Goal: Transaction & Acquisition: Purchase product/service

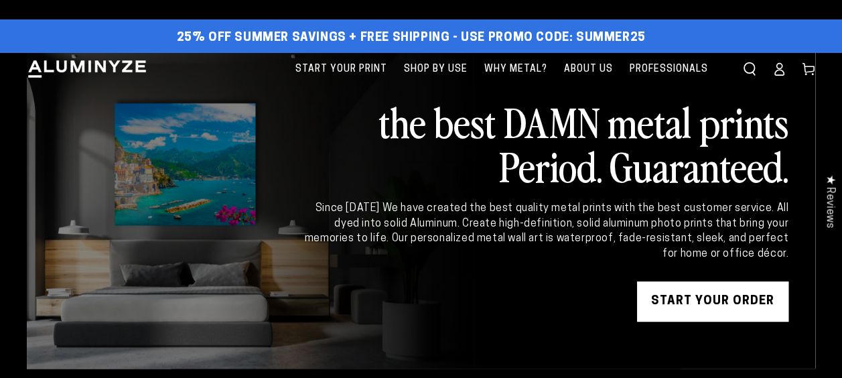
click at [703, 298] on link "START YOUR Order" at bounding box center [712, 301] width 151 height 40
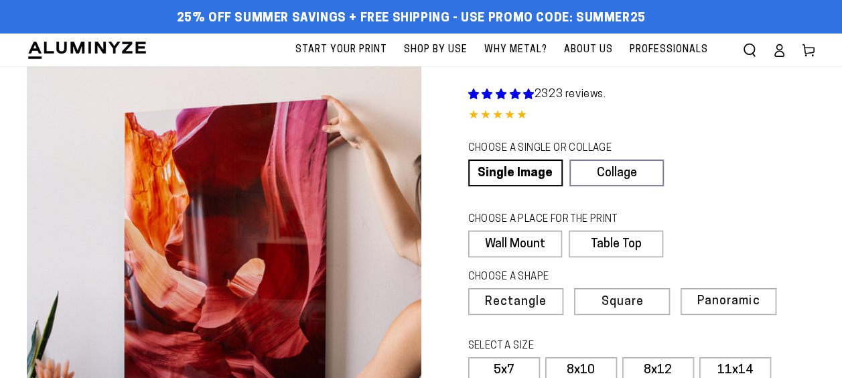
select select "**********"
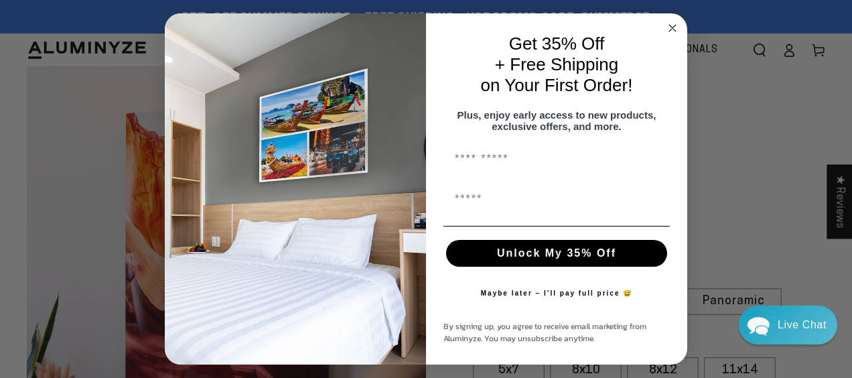
click at [671, 21] on circle "Close dialog" at bounding box center [672, 28] width 15 height 15
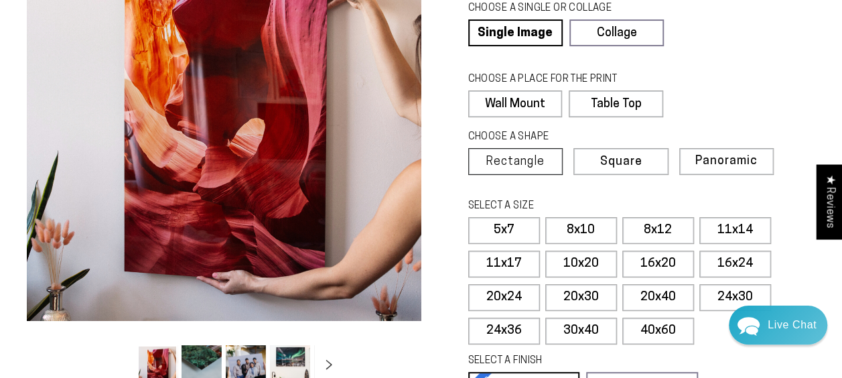
scroll to position [78, 0]
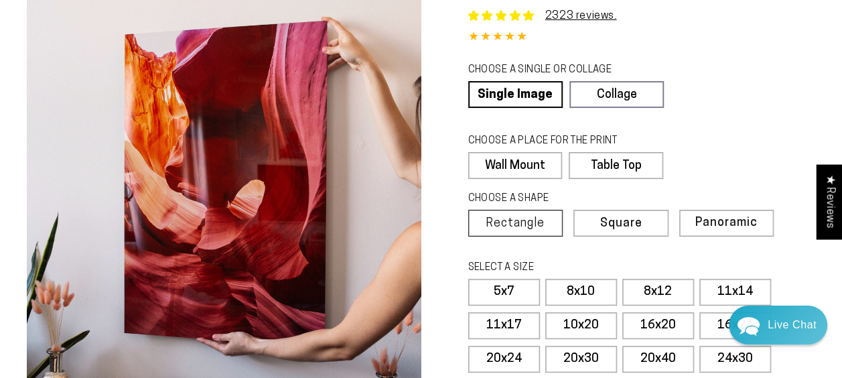
click at [511, 218] on span "Rectangle" at bounding box center [514, 224] width 59 height 12
click at [578, 285] on label "8x10" at bounding box center [581, 292] width 72 height 27
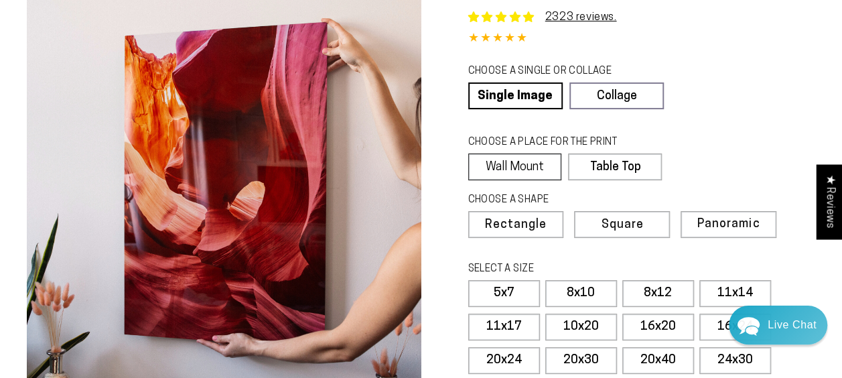
scroll to position [108, 0]
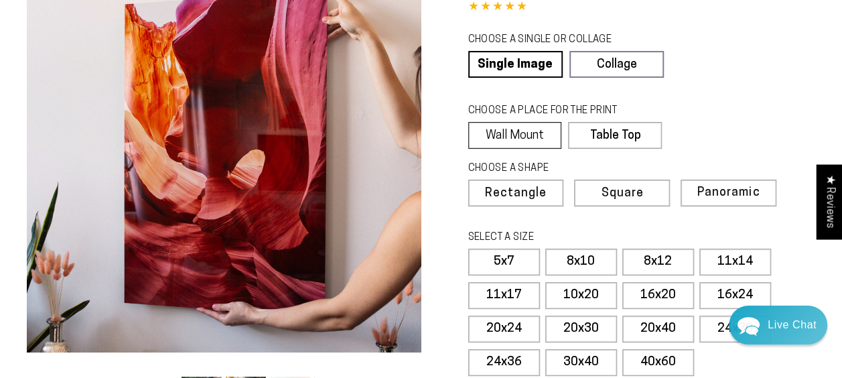
click at [518, 140] on label "Wall Mount" at bounding box center [515, 135] width 94 height 27
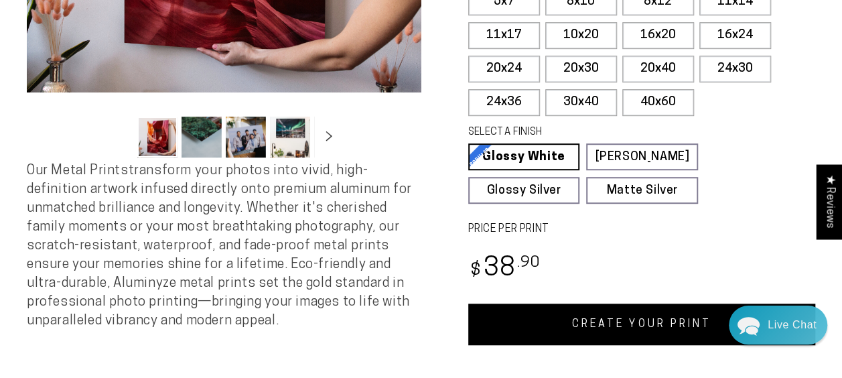
scroll to position [409, 0]
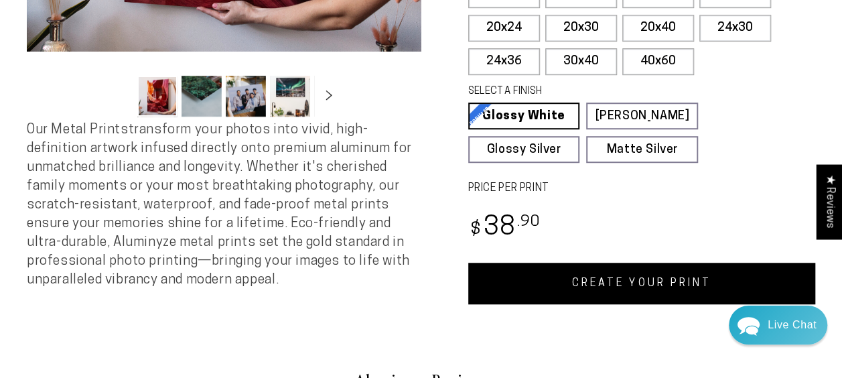
click at [505, 298] on link "CREATE YOUR PRINT" at bounding box center [641, 283] width 347 height 42
